Goal: Task Accomplishment & Management: Manage account settings

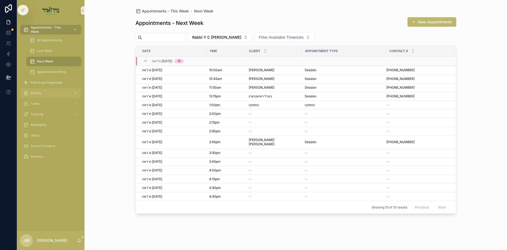
click at [33, 94] on span "Clients" at bounding box center [36, 93] width 10 height 4
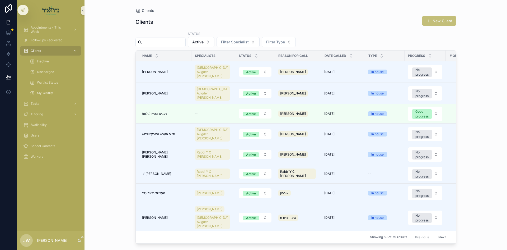
click at [431, 24] on button "New Client" at bounding box center [439, 21] width 34 height 10
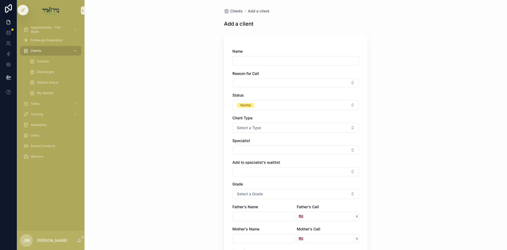
click at [253, 59] on input "scrollable content" at bounding box center [296, 60] width 126 height 7
type input "**********"
click at [241, 85] on button "Select Button" at bounding box center [296, 82] width 127 height 9
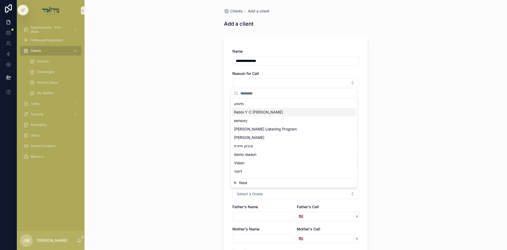
click at [251, 113] on span "Rabbi [PERSON_NAME]" at bounding box center [258, 111] width 49 height 5
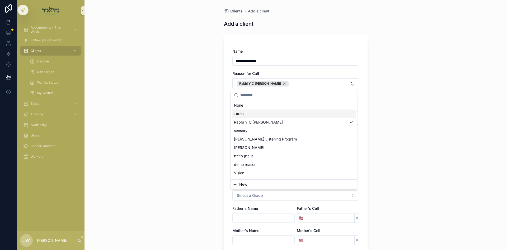
click at [212, 109] on div "**********" at bounding box center [296, 125] width 423 height 250
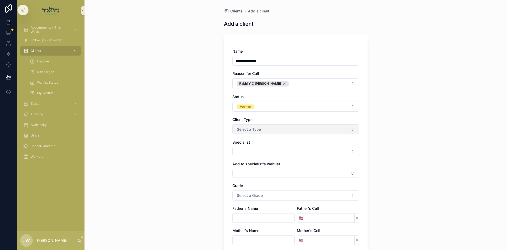
click at [251, 130] on span "Select a Type" at bounding box center [249, 129] width 24 height 5
click at [252, 149] on span "In house" at bounding box center [243, 150] width 19 height 5
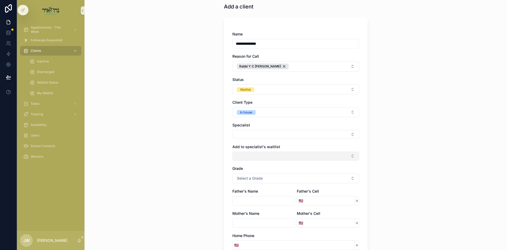
scroll to position [26, 0]
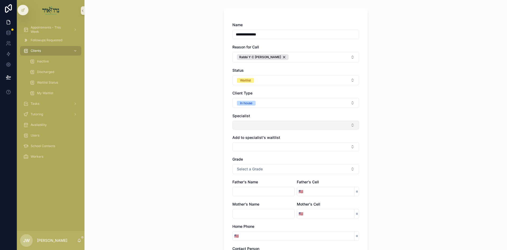
click at [249, 128] on button "Select Button" at bounding box center [296, 125] width 127 height 9
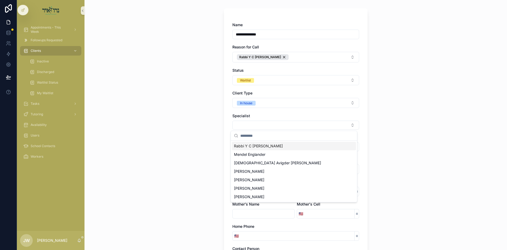
click at [252, 148] on span "Rabbi [PERSON_NAME]" at bounding box center [258, 145] width 49 height 5
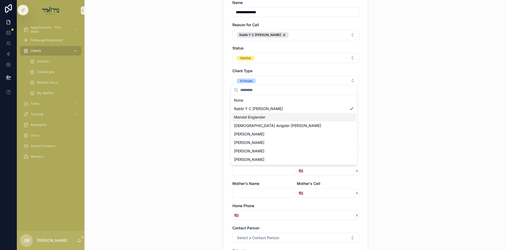
scroll to position [79, 0]
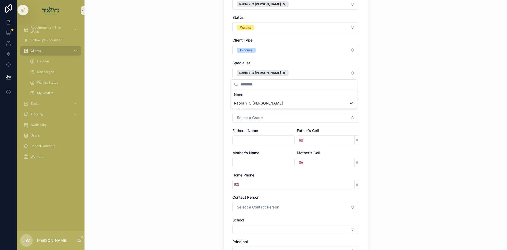
click at [384, 133] on div "**********" at bounding box center [296, 46] width 423 height 250
click at [257, 98] on button "Select Button" at bounding box center [296, 95] width 127 height 9
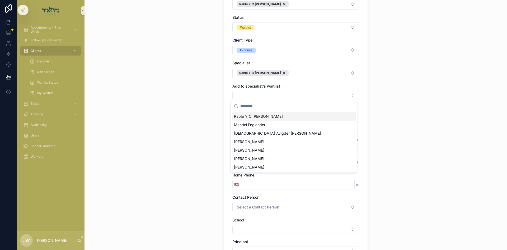
click at [255, 117] on span "Rabbi [PERSON_NAME]" at bounding box center [258, 116] width 49 height 5
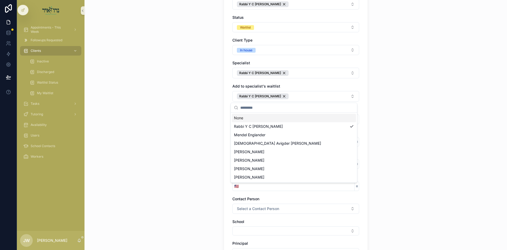
click at [397, 108] on div "**********" at bounding box center [296, 46] width 423 height 250
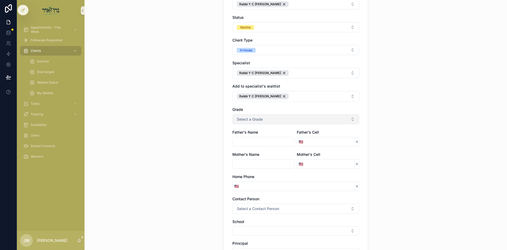
click at [271, 124] on button "Select a Grade" at bounding box center [296, 119] width 127 height 10
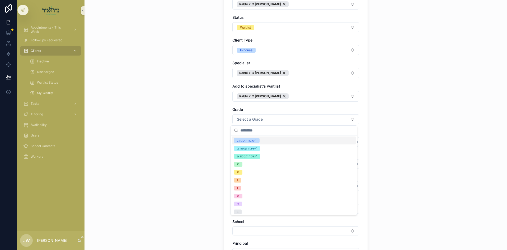
click at [411, 122] on div "**********" at bounding box center [296, 46] width 423 height 250
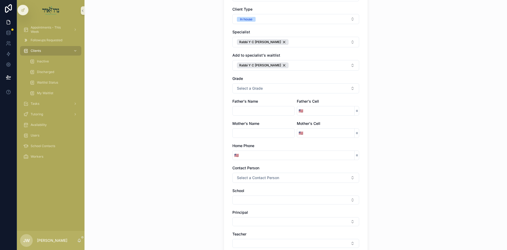
scroll to position [159, 0]
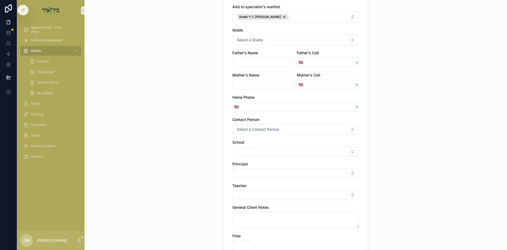
click at [249, 63] on input "scrollable content" at bounding box center [264, 62] width 62 height 7
click at [234, 61] on input "******" at bounding box center [264, 62] width 62 height 7
type input "******"
click at [331, 63] on input "scrollable content" at bounding box center [330, 62] width 50 height 7
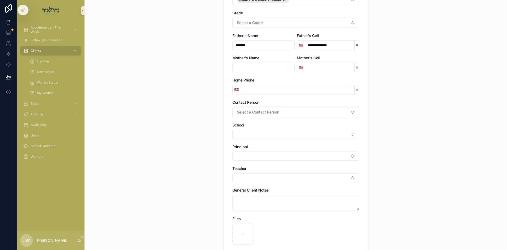
scroll to position [185, 0]
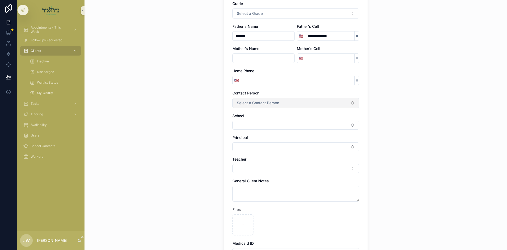
type input "**********"
click at [246, 105] on span "Select a Contact Person" at bounding box center [258, 102] width 42 height 5
click at [246, 123] on div "Father" at bounding box center [242, 124] width 10 height 5
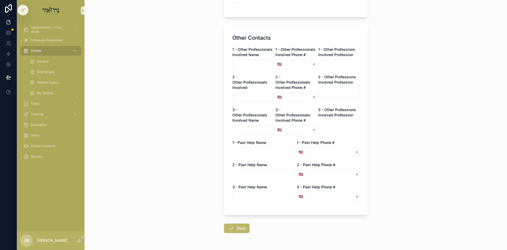
scroll to position [467, 0]
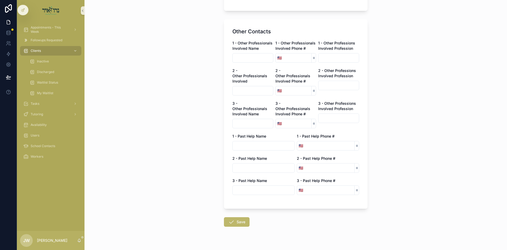
click at [229, 219] on icon "scrollable content" at bounding box center [231, 222] width 6 height 6
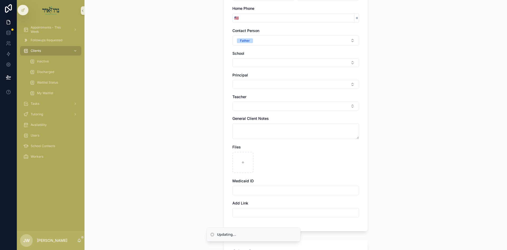
scroll to position [203, 0]
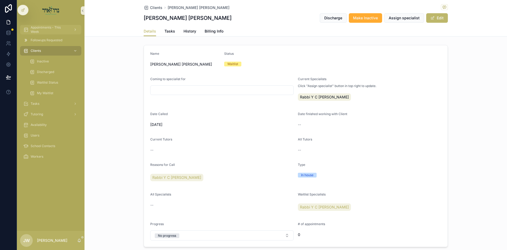
click at [50, 30] on span "Appointments - This Week" at bounding box center [50, 29] width 39 height 8
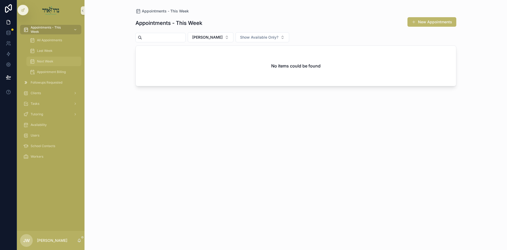
click at [51, 66] on link "Next Week" at bounding box center [53, 62] width 55 height 10
click at [205, 41] on button "[PERSON_NAME]" at bounding box center [211, 37] width 46 height 10
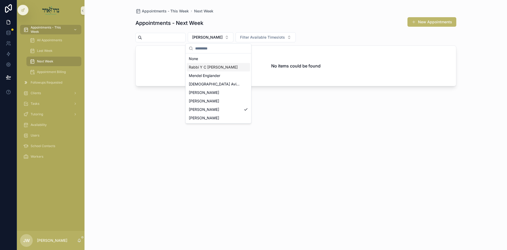
click at [206, 69] on span "Rabbi [PERSON_NAME]" at bounding box center [213, 66] width 49 height 5
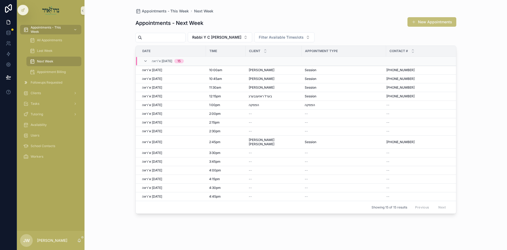
click at [437, 23] on button "New Appointments" at bounding box center [432, 22] width 49 height 10
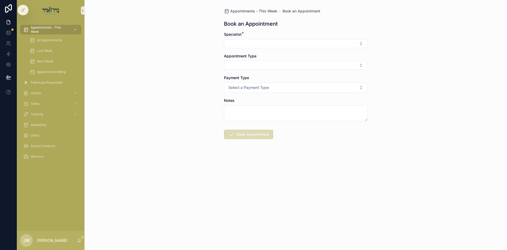
click at [251, 49] on form "Specialist * Appointment Type Payment Type Select a Payment Type Notes Book App…" at bounding box center [296, 102] width 144 height 141
click at [252, 44] on button "Select Button" at bounding box center [296, 43] width 144 height 9
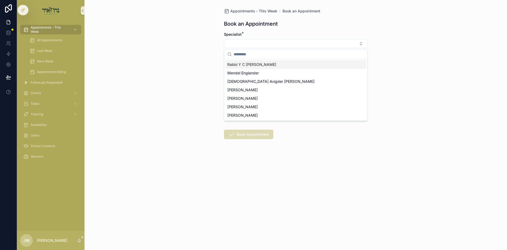
click at [251, 64] on span "Rabbi [PERSON_NAME]" at bounding box center [252, 64] width 49 height 5
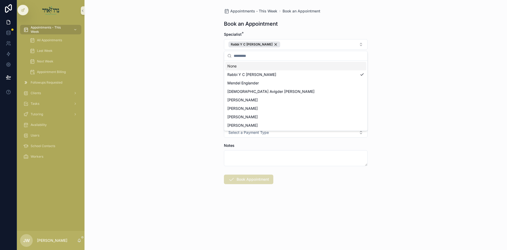
drag, startPoint x: 179, startPoint y: 63, endPoint x: 224, endPoint y: 92, distance: 53.1
click at [180, 66] on div "Appointments - This Week Book an Appointment Book an Appointment Specialist * R…" at bounding box center [296, 125] width 423 height 250
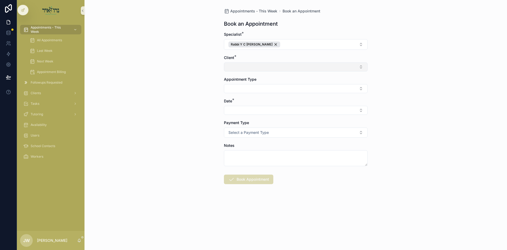
click at [234, 64] on button "Select Button" at bounding box center [296, 66] width 144 height 9
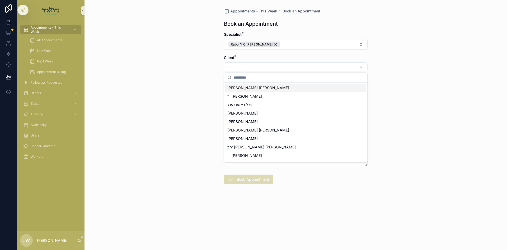
click at [259, 89] on div "ברוך יוסף גאנדל" at bounding box center [295, 88] width 141 height 8
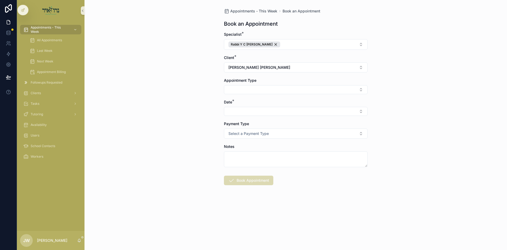
click at [165, 88] on div "Appointments - This Week Book an Appointment Book an Appointment Specialist * R…" at bounding box center [296, 125] width 423 height 250
click at [256, 87] on button "Select Button" at bounding box center [296, 89] width 144 height 9
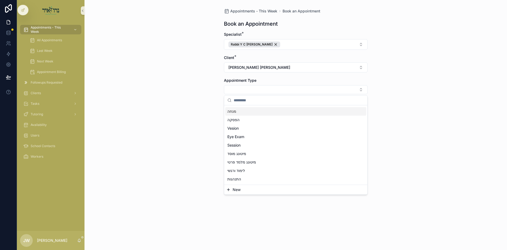
scroll to position [53, 0]
click at [236, 143] on span "Session" at bounding box center [234, 142] width 13 height 5
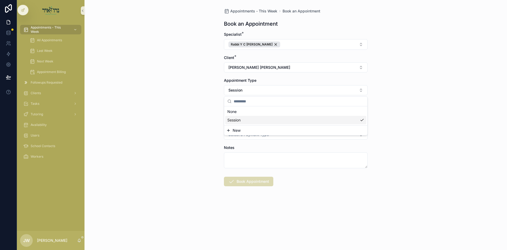
scroll to position [0, 0]
click at [188, 135] on div "Appointments - This Week Book an Appointment Book an Appointment Specialist * R…" at bounding box center [296, 125] width 423 height 250
click at [230, 116] on button "Select Button" at bounding box center [296, 112] width 144 height 9
click at [236, 134] on span "א'ראה 08/17/25" at bounding box center [240, 133] width 24 height 5
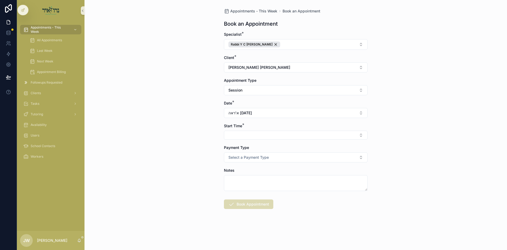
click at [237, 137] on button "Select Button" at bounding box center [296, 135] width 144 height 9
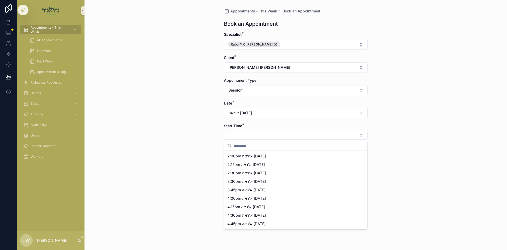
click at [240, 156] on span "2:00pm א'ראה 08/17/25" at bounding box center [247, 155] width 39 height 5
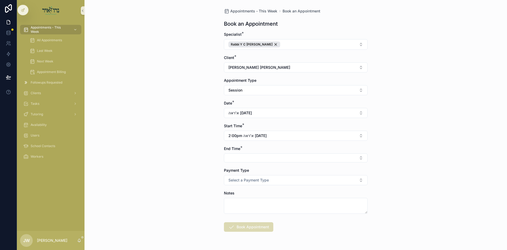
click at [240, 156] on button "Select Button" at bounding box center [296, 157] width 144 height 9
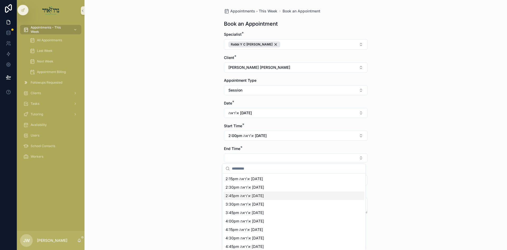
click at [233, 196] on span "2:45pm א'ראה 08/17/25" at bounding box center [245, 195] width 38 height 5
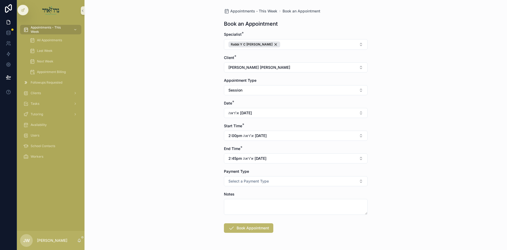
click at [201, 186] on div "Appointments - This Week Book an Appointment Book an Appointment Specialist * R…" at bounding box center [296, 125] width 423 height 250
click at [224, 181] on button "Select a Payment Type" at bounding box center [296, 181] width 144 height 10
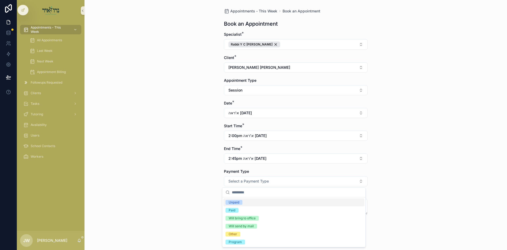
click at [233, 201] on div "Unpaid" at bounding box center [234, 202] width 11 height 5
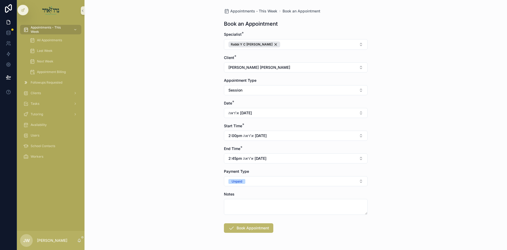
click at [235, 224] on button "Book Appointment" at bounding box center [248, 228] width 49 height 10
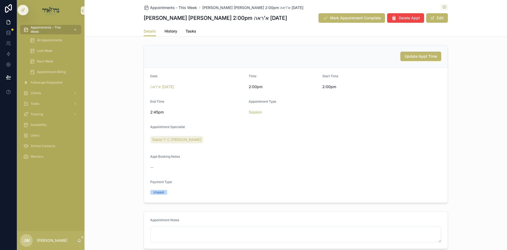
click at [72, 31] on div "scrollable content" at bounding box center [74, 29] width 7 height 8
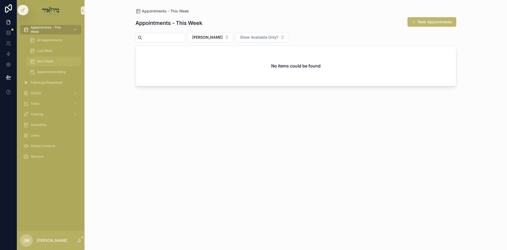
click at [52, 57] on div "Next Week" at bounding box center [54, 61] width 49 height 8
click at [206, 41] on button "[PERSON_NAME]" at bounding box center [211, 37] width 46 height 10
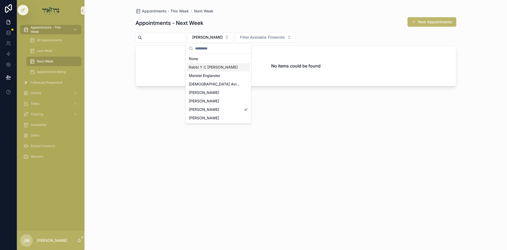
click at [213, 68] on span "Rabbi [PERSON_NAME]" at bounding box center [213, 66] width 49 height 5
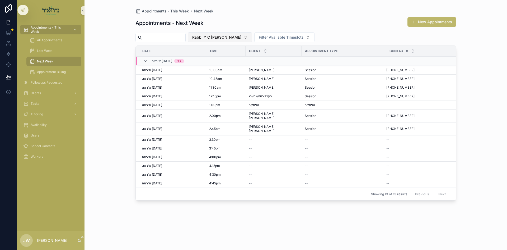
click at [234, 38] on span "Rabbi [PERSON_NAME]" at bounding box center [216, 37] width 49 height 5
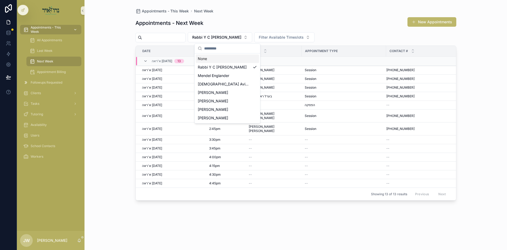
click at [52, 33] on span "Appointments - This Week" at bounding box center [50, 29] width 39 height 8
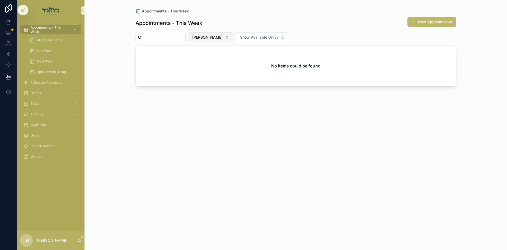
click at [215, 36] on span "[PERSON_NAME]" at bounding box center [207, 37] width 30 height 5
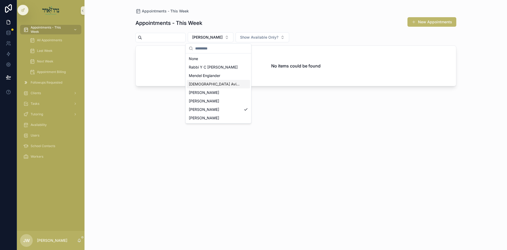
click at [210, 82] on span "[DEMOGRAPHIC_DATA] [PERSON_NAME]" at bounding box center [215, 83] width 53 height 5
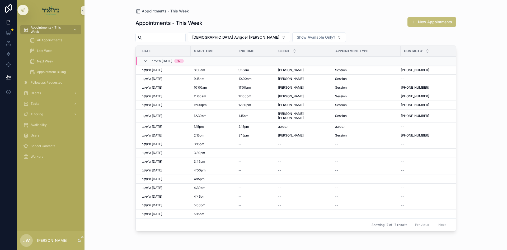
click at [424, 25] on button "New Appointments" at bounding box center [432, 22] width 49 height 10
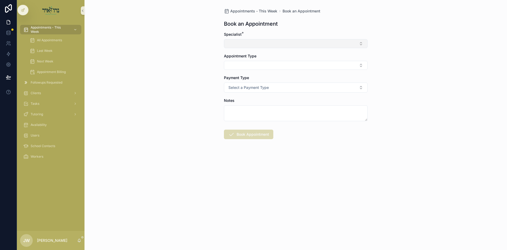
click at [249, 44] on button "Select Button" at bounding box center [296, 43] width 144 height 9
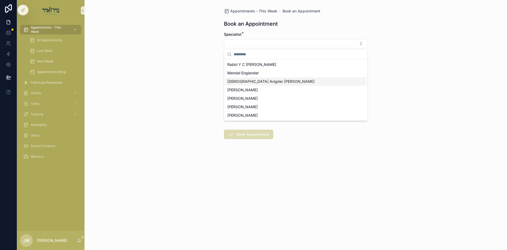
click at [249, 79] on span "[DEMOGRAPHIC_DATA] [PERSON_NAME]" at bounding box center [271, 81] width 87 height 5
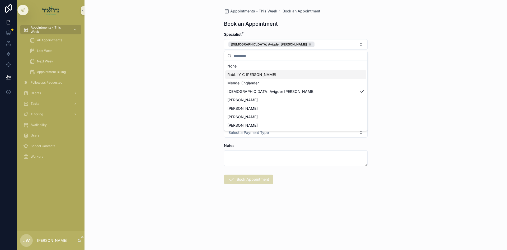
drag, startPoint x: 178, startPoint y: 78, endPoint x: 186, endPoint y: 79, distance: 8.2
click at [181, 79] on div "Appointments - This Week Book an Appointment Book an Appointment Specialist * R…" at bounding box center [296, 125] width 423 height 250
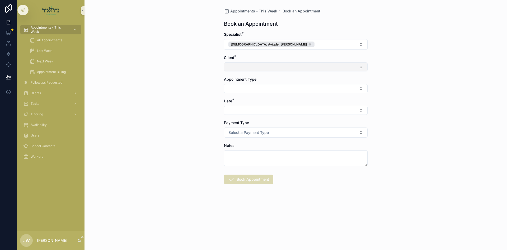
click at [236, 66] on button "Select Button" at bounding box center [296, 66] width 144 height 9
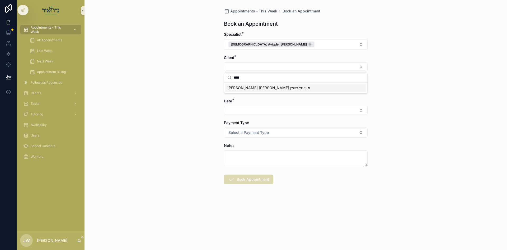
type input "****"
click at [251, 87] on span "אליעזר חיים מערמילשטיין" at bounding box center [269, 87] width 83 height 5
click at [253, 90] on button "Select Button" at bounding box center [296, 89] width 144 height 9
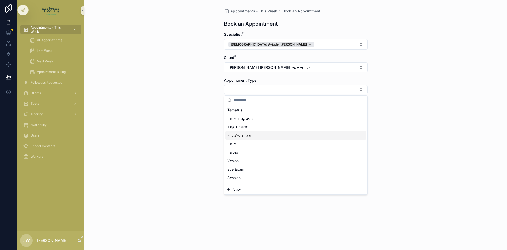
scroll to position [26, 0]
click at [245, 166] on div "Session" at bounding box center [295, 168] width 141 height 8
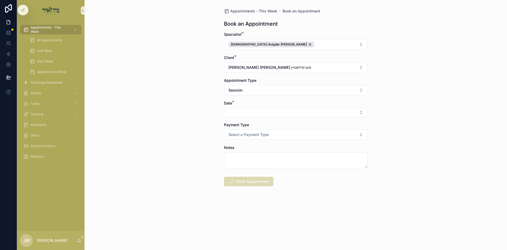
click at [201, 136] on div "Appointments - This Week Book an Appointment Book an Appointment Specialist * R…" at bounding box center [296, 125] width 423 height 250
click at [235, 109] on button "Select Button" at bounding box center [296, 112] width 144 height 9
click at [246, 137] on div "ה'עקב 08/14/25" at bounding box center [295, 133] width 141 height 8
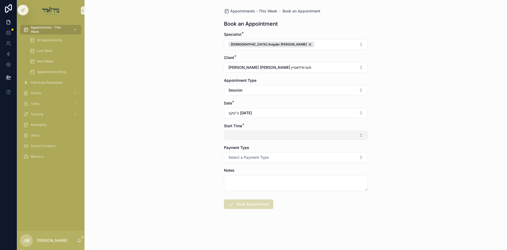
click at [239, 135] on button "Select Button" at bounding box center [296, 135] width 144 height 9
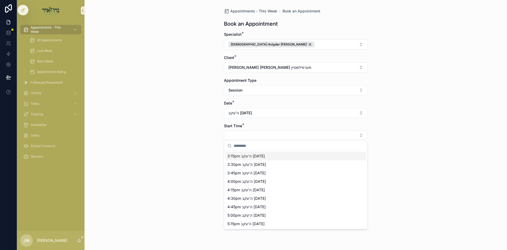
click at [238, 157] on span "3:15pm ה'עקב 08/14/25" at bounding box center [247, 155] width 38 height 5
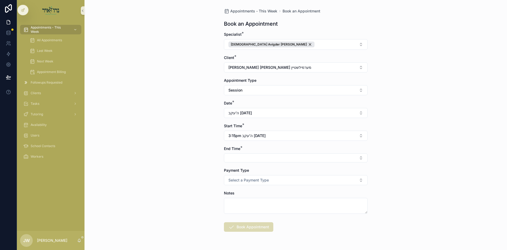
click at [238, 157] on button "Select Button" at bounding box center [296, 157] width 144 height 9
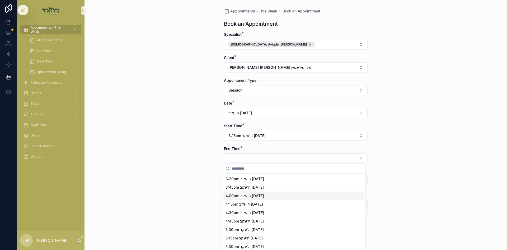
click at [242, 196] on span "4:00pm ה'עקב 08/14/25" at bounding box center [245, 195] width 39 height 5
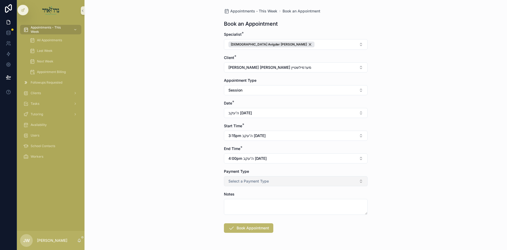
click at [237, 183] on span "Select a Payment Type" at bounding box center [249, 180] width 40 height 5
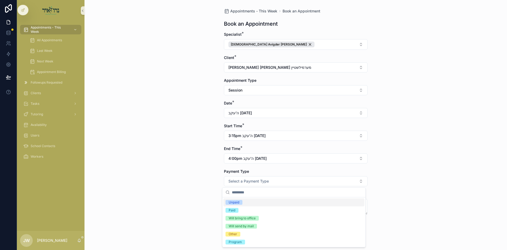
click at [237, 203] on div "Unpaid" at bounding box center [234, 202] width 11 height 5
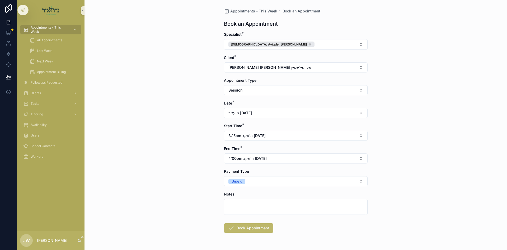
scroll to position [17, 0]
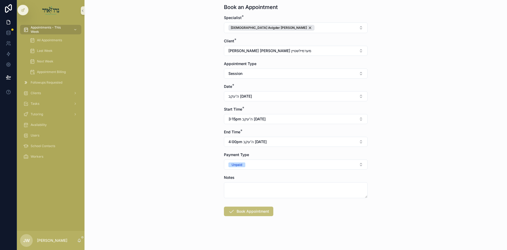
click at [242, 212] on button "Book Appointment" at bounding box center [248, 211] width 49 height 10
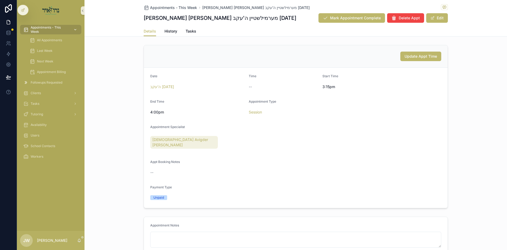
click at [46, 27] on span "Appointments - This Week" at bounding box center [50, 29] width 39 height 8
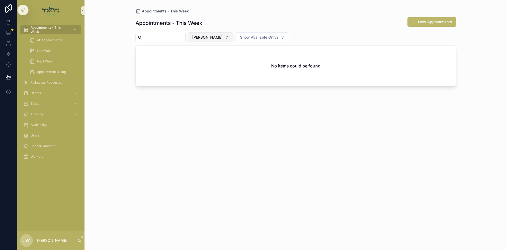
click at [229, 41] on button "[PERSON_NAME]" at bounding box center [211, 37] width 46 height 10
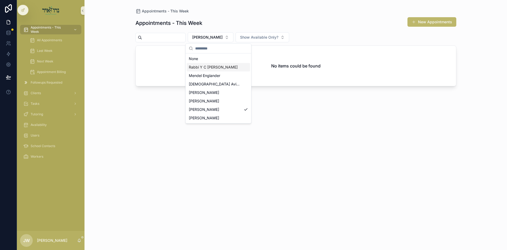
click at [223, 67] on span "Rabbi [PERSON_NAME]" at bounding box center [213, 66] width 49 height 5
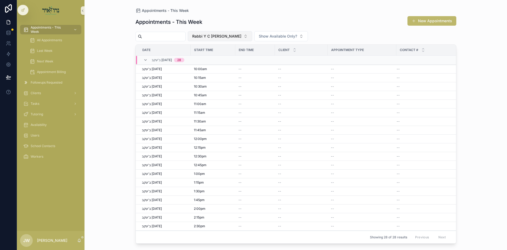
click at [226, 41] on button "Rabbi [PERSON_NAME]" at bounding box center [220, 36] width 64 height 10
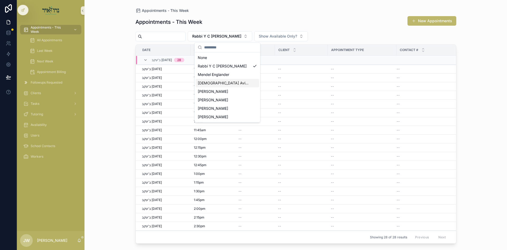
click at [229, 84] on span "[DEMOGRAPHIC_DATA] [PERSON_NAME]" at bounding box center [224, 82] width 53 height 5
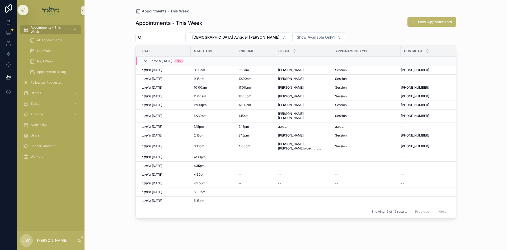
drag, startPoint x: 414, startPoint y: 25, endPoint x: 411, endPoint y: 26, distance: 3.1
click at [414, 25] on button "New Appointments" at bounding box center [432, 22] width 49 height 10
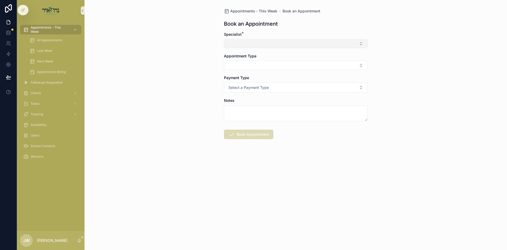
click at [261, 42] on button "Select Button" at bounding box center [296, 43] width 144 height 9
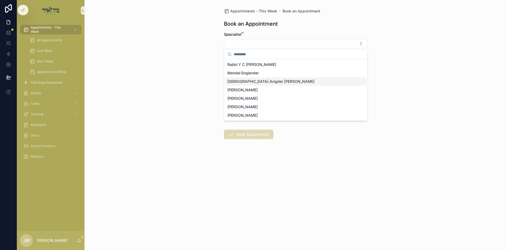
click at [244, 84] on span "[DEMOGRAPHIC_DATA] [PERSON_NAME]" at bounding box center [271, 81] width 87 height 5
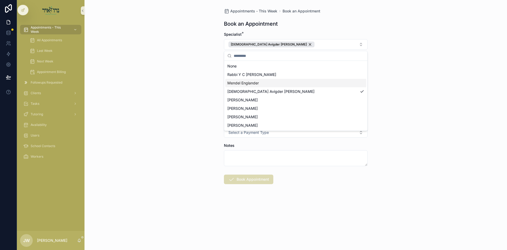
click at [203, 84] on div "Appointments - This Week Book an Appointment Book an Appointment Specialist * R…" at bounding box center [296, 125] width 423 height 250
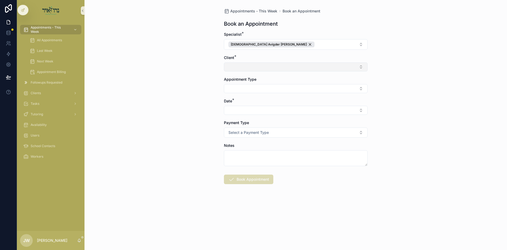
click at [241, 68] on button "Select Button" at bounding box center [296, 66] width 144 height 9
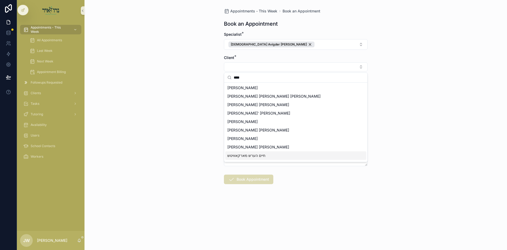
type input "****"
click at [252, 156] on span "חיים הערש מארקאוויטש" at bounding box center [247, 155] width 38 height 5
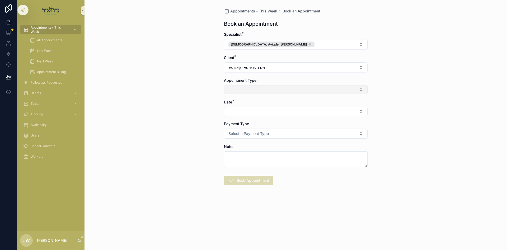
click at [236, 92] on button "Select Button" at bounding box center [296, 89] width 144 height 9
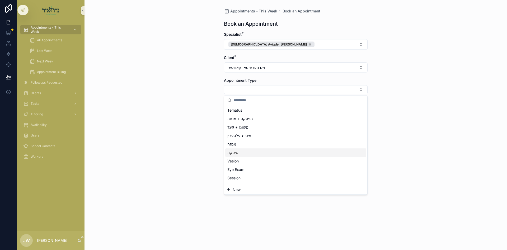
scroll to position [26, 0]
click at [246, 167] on div "Session" at bounding box center [295, 168] width 141 height 8
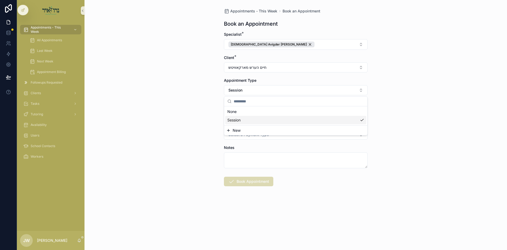
scroll to position [0, 0]
click at [200, 146] on div "Appointments - This Week Book an Appointment Book an Appointment Specialist * R…" at bounding box center [296, 125] width 423 height 250
click at [233, 114] on button "Select Button" at bounding box center [296, 112] width 144 height 9
click at [237, 135] on span "ה'עקב 08/14/25" at bounding box center [240, 133] width 24 height 5
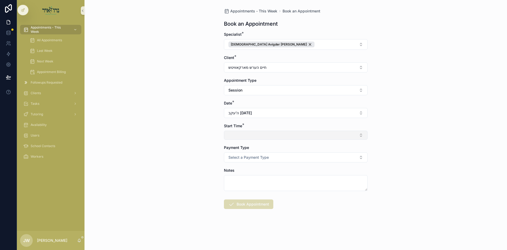
click at [239, 133] on button "Select Button" at bounding box center [296, 135] width 144 height 9
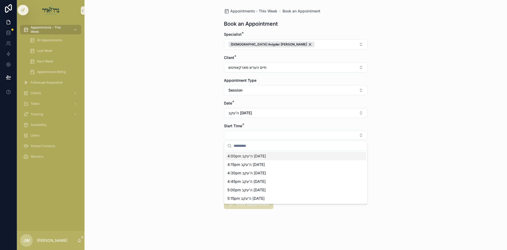
click at [243, 158] on span "4:00pm ה'עקב 08/14/25" at bounding box center [247, 155] width 39 height 5
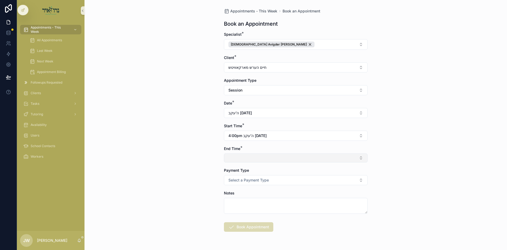
click at [243, 158] on button "Select Button" at bounding box center [296, 157] width 144 height 9
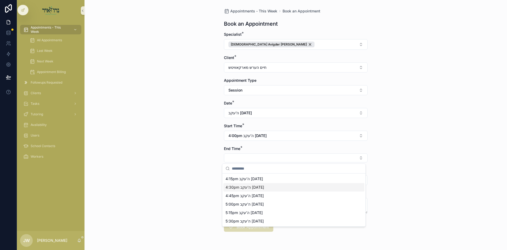
click at [235, 187] on span "4:30pm ה'עקב 08/14/25" at bounding box center [245, 186] width 39 height 5
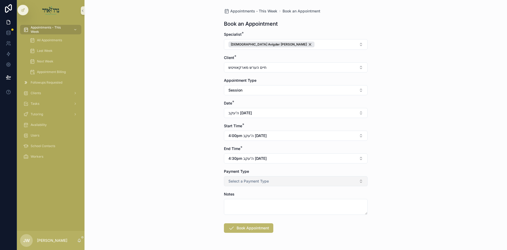
click at [243, 182] on span "Select a Payment Type" at bounding box center [249, 180] width 40 height 5
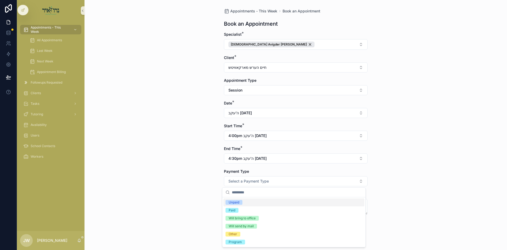
click at [242, 203] on span "Unpaid" at bounding box center [234, 202] width 17 height 5
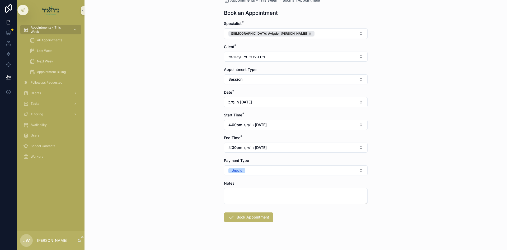
scroll to position [17, 0]
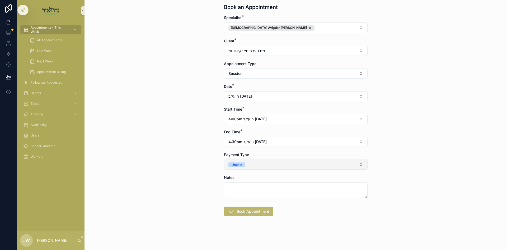
click at [256, 164] on button "Unpaid" at bounding box center [296, 164] width 144 height 10
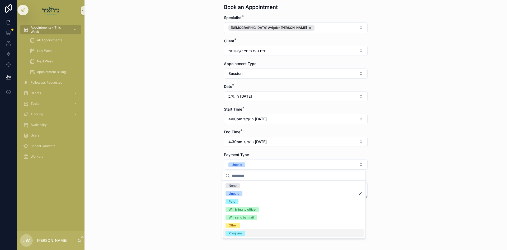
click at [245, 233] on div "Program" at bounding box center [294, 233] width 141 height 8
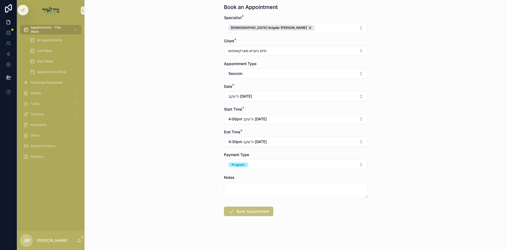
click at [240, 207] on button "Book Appointment" at bounding box center [248, 211] width 49 height 10
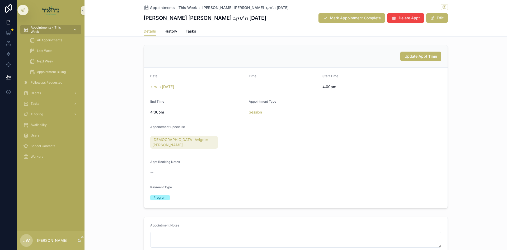
click at [66, 27] on span "Appointments - This Week" at bounding box center [50, 29] width 39 height 8
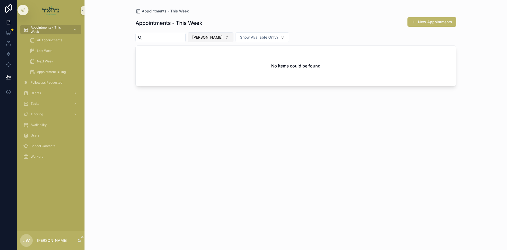
click at [226, 36] on button "[PERSON_NAME]" at bounding box center [211, 37] width 46 height 10
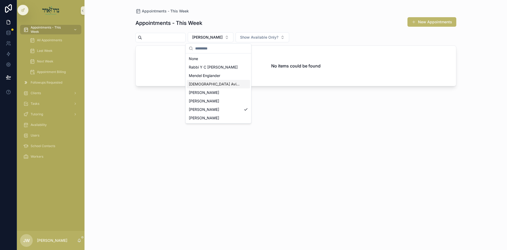
click at [215, 86] on span "[DEMOGRAPHIC_DATA] [PERSON_NAME]" at bounding box center [215, 83] width 53 height 5
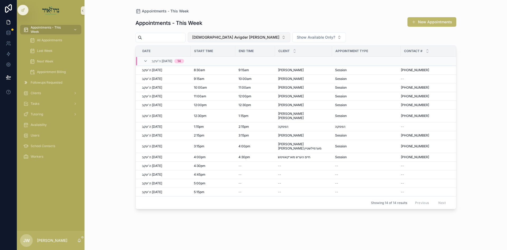
click at [212, 41] on button "[DEMOGRAPHIC_DATA] [PERSON_NAME]" at bounding box center [239, 37] width 103 height 10
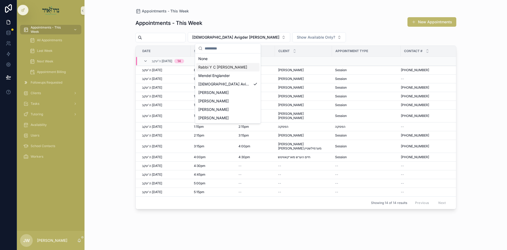
click at [209, 68] on span "Rabbi [PERSON_NAME]" at bounding box center [222, 66] width 49 height 5
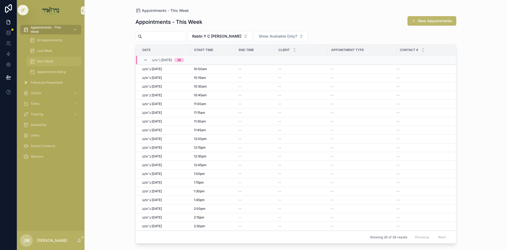
click at [54, 60] on div "Next Week" at bounding box center [54, 61] width 49 height 8
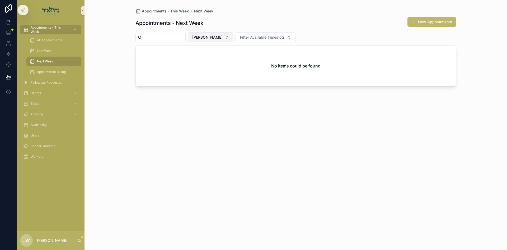
click at [219, 38] on span "[PERSON_NAME]" at bounding box center [207, 37] width 30 height 5
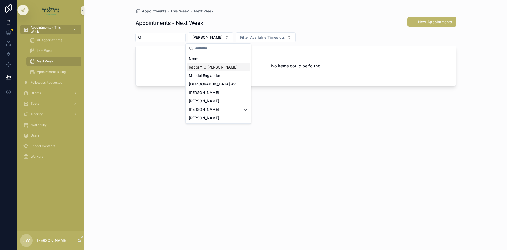
click at [229, 68] on div "Rabbi [PERSON_NAME]" at bounding box center [218, 67] width 63 height 8
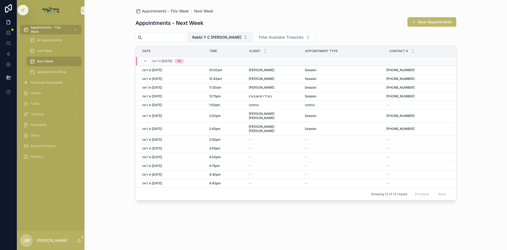
click at [210, 38] on span "Rabbi [PERSON_NAME]" at bounding box center [216, 37] width 49 height 5
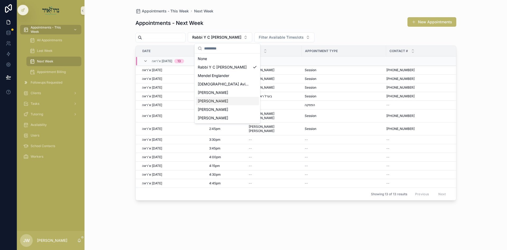
click at [214, 99] on span "[PERSON_NAME]" at bounding box center [213, 100] width 30 height 5
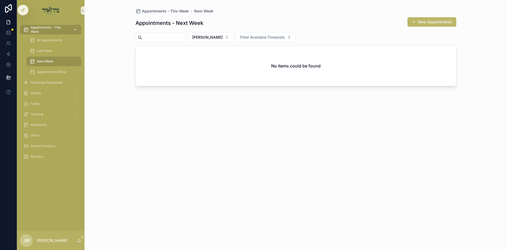
click at [48, 32] on span "Appointments - This Week" at bounding box center [50, 29] width 39 height 8
click at [208, 40] on button "[PERSON_NAME]" at bounding box center [211, 37] width 46 height 10
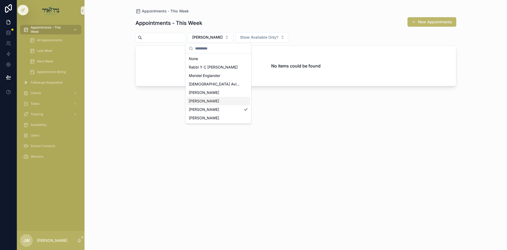
click at [209, 100] on div "[PERSON_NAME]" at bounding box center [218, 101] width 63 height 8
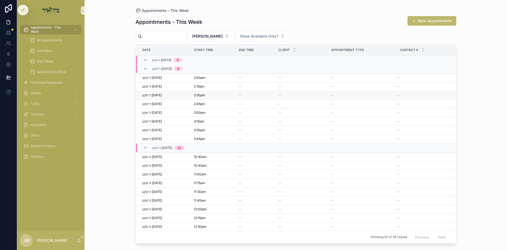
scroll to position [194, 0]
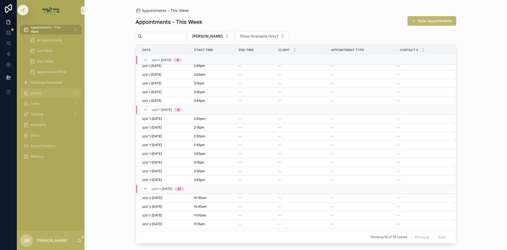
click at [59, 91] on div "Clients" at bounding box center [50, 93] width 55 height 8
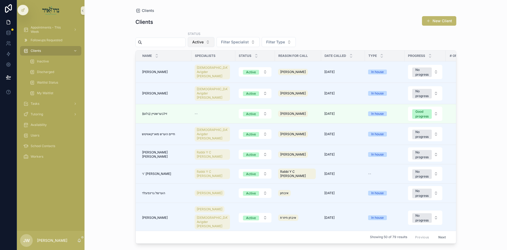
click at [204, 44] on span "Active" at bounding box center [197, 41] width 11 height 5
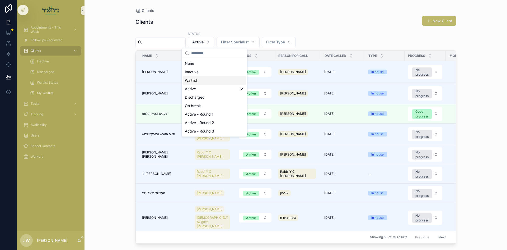
click at [207, 80] on div "Waitlist" at bounding box center [214, 80] width 63 height 8
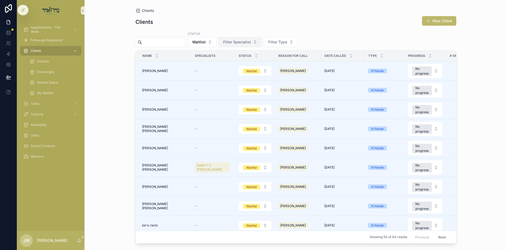
click at [251, 40] on span "Filter Specialist" at bounding box center [237, 41] width 28 height 5
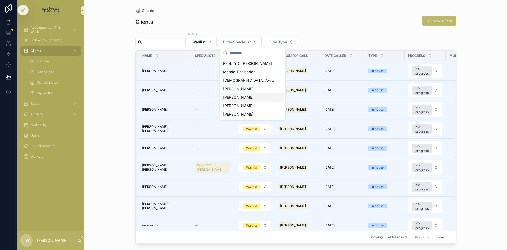
click at [240, 96] on span "[PERSON_NAME]" at bounding box center [238, 97] width 30 height 5
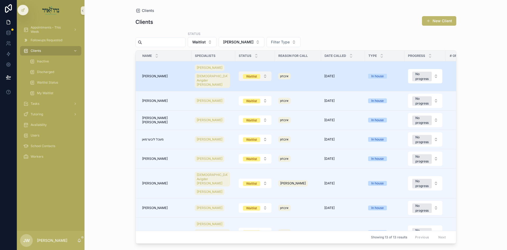
click at [246, 75] on div "Waitlist" at bounding box center [251, 76] width 11 height 5
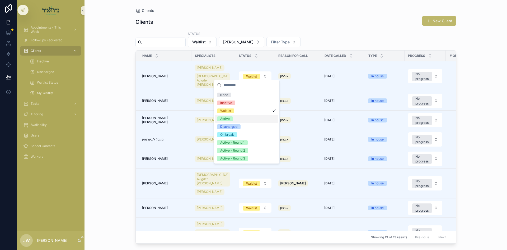
click at [119, 98] on div "Clients Clients New Client Status Waitlist Joel Gandl Filter Type Name Speciali…" at bounding box center [296, 125] width 423 height 250
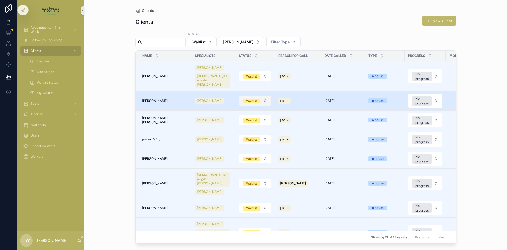
click at [252, 99] on span "Waitlist" at bounding box center [251, 101] width 17 height 5
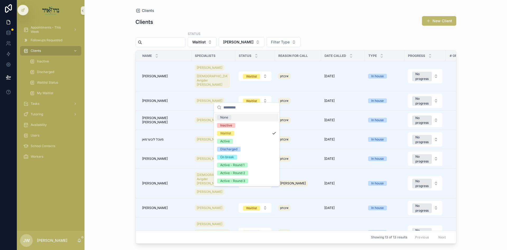
click at [106, 96] on div "Clients Clients New Client Status Waitlist Joel Gandl Filter Type Name Speciali…" at bounding box center [296, 125] width 423 height 250
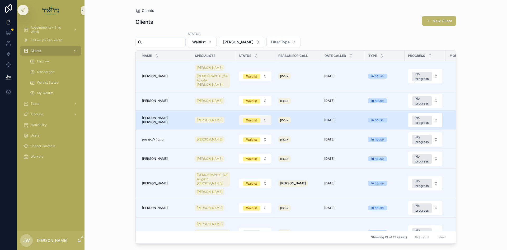
click at [251, 119] on button "Waitlist" at bounding box center [255, 120] width 33 height 10
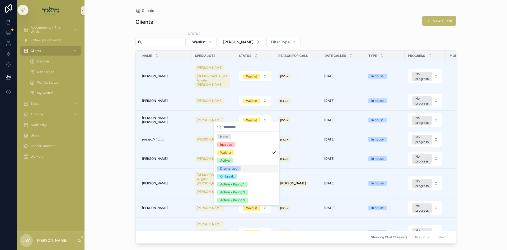
click at [104, 124] on div "Clients Clients New Client Status Waitlist Joel Gandl Filter Type Name Speciali…" at bounding box center [296, 125] width 423 height 250
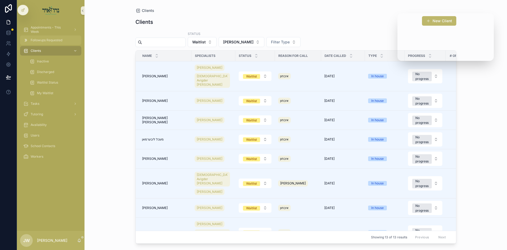
click at [53, 35] on div "Followups Requested" at bounding box center [51, 40] width 68 height 11
click at [53, 33] on span "Appointments - This Week" at bounding box center [50, 29] width 39 height 8
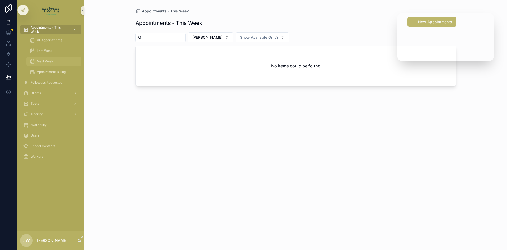
click at [53, 59] on div "Next Week" at bounding box center [54, 61] width 49 height 8
click at [210, 37] on span "[PERSON_NAME]" at bounding box center [207, 37] width 30 height 5
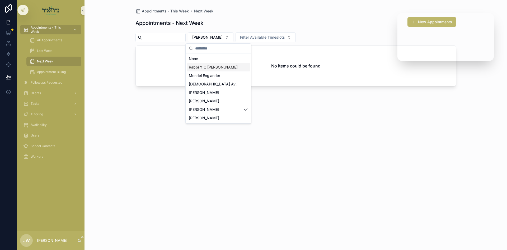
click at [207, 71] on div "Rabbi [PERSON_NAME]" at bounding box center [218, 67] width 63 height 8
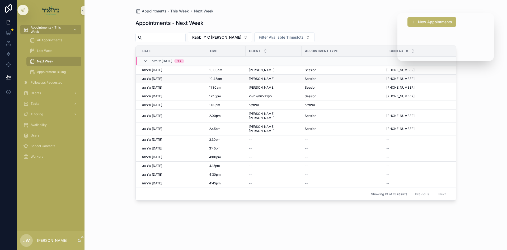
click at [265, 80] on span "[PERSON_NAME]" at bounding box center [262, 79] width 26 height 4
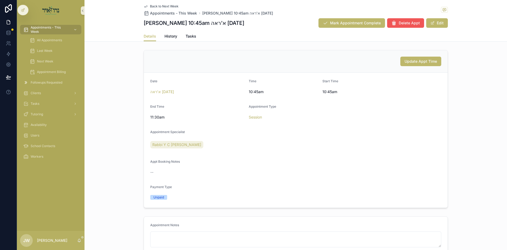
click at [405, 26] on button "Delete Appt" at bounding box center [405, 23] width 37 height 10
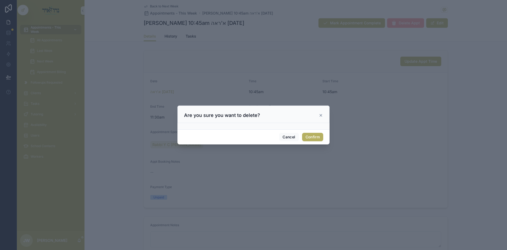
click at [312, 139] on button "Confirm" at bounding box center [312, 137] width 21 height 8
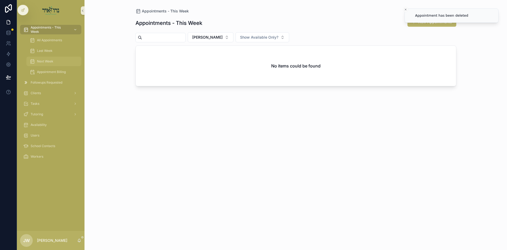
click at [69, 59] on div "Next Week" at bounding box center [54, 61] width 49 height 8
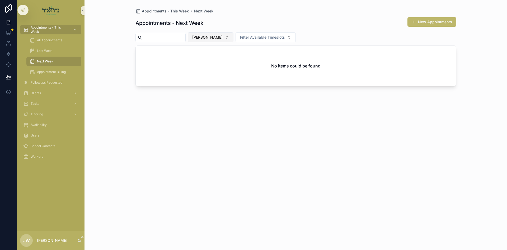
click at [219, 39] on span "[PERSON_NAME]" at bounding box center [207, 37] width 30 height 5
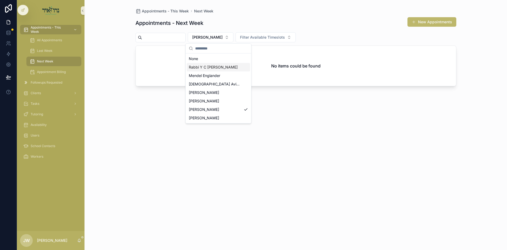
click at [225, 66] on span "Rabbi [PERSON_NAME]" at bounding box center [213, 66] width 49 height 5
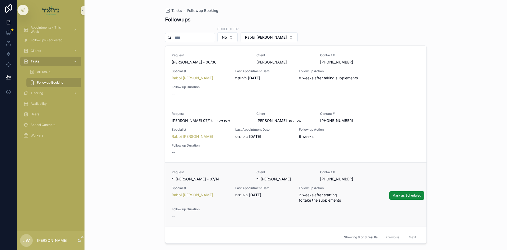
scroll to position [79, 0]
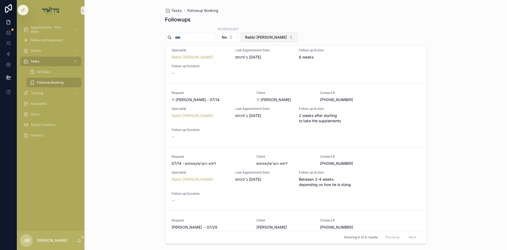
click at [275, 41] on button "Rabbi [PERSON_NAME]" at bounding box center [269, 37] width 57 height 10
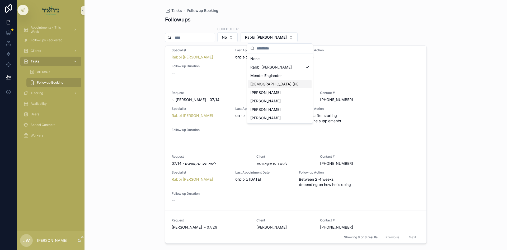
click at [259, 81] on span "[DEMOGRAPHIC_DATA] [PERSON_NAME]" at bounding box center [277, 83] width 53 height 5
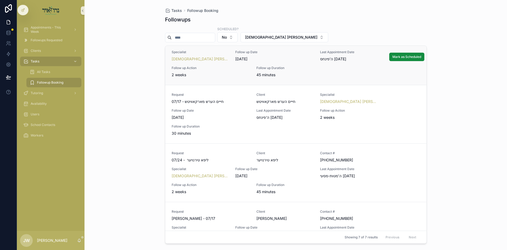
scroll to position [79, 0]
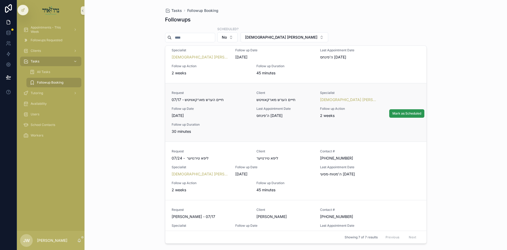
click at [394, 113] on span "Mark as Scheduled" at bounding box center [407, 113] width 29 height 4
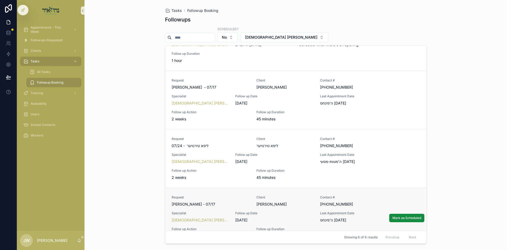
scroll to position [0, 0]
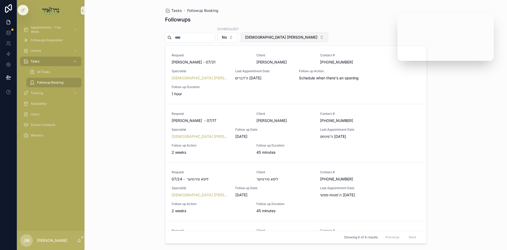
click at [265, 39] on span "[DEMOGRAPHIC_DATA] [PERSON_NAME]" at bounding box center [281, 37] width 72 height 5
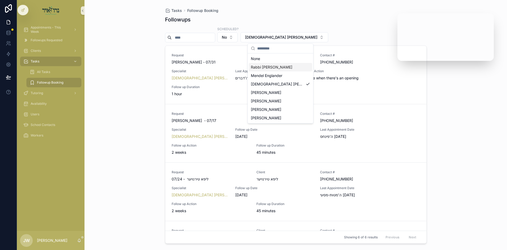
click at [271, 69] on span "Rabbi [PERSON_NAME]" at bounding box center [271, 66] width 41 height 5
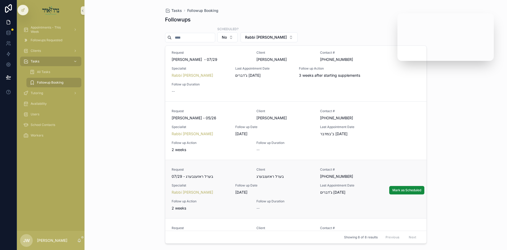
scroll to position [214, 0]
